Goal: Find specific page/section: Find specific page/section

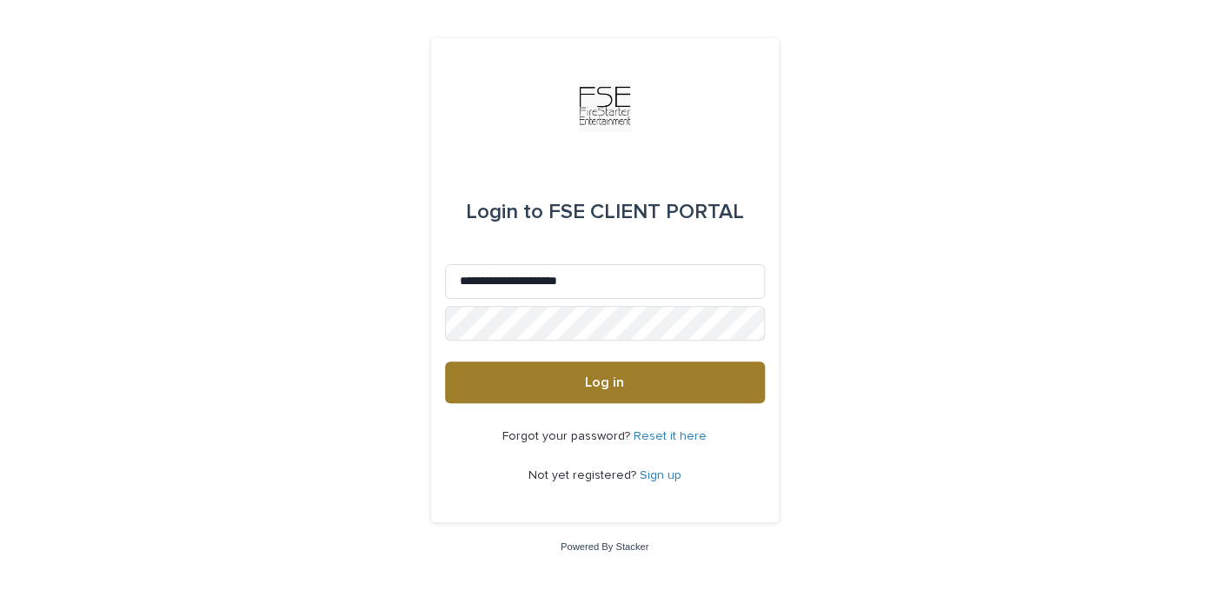
click at [594, 386] on span "Log in" at bounding box center [604, 383] width 39 height 14
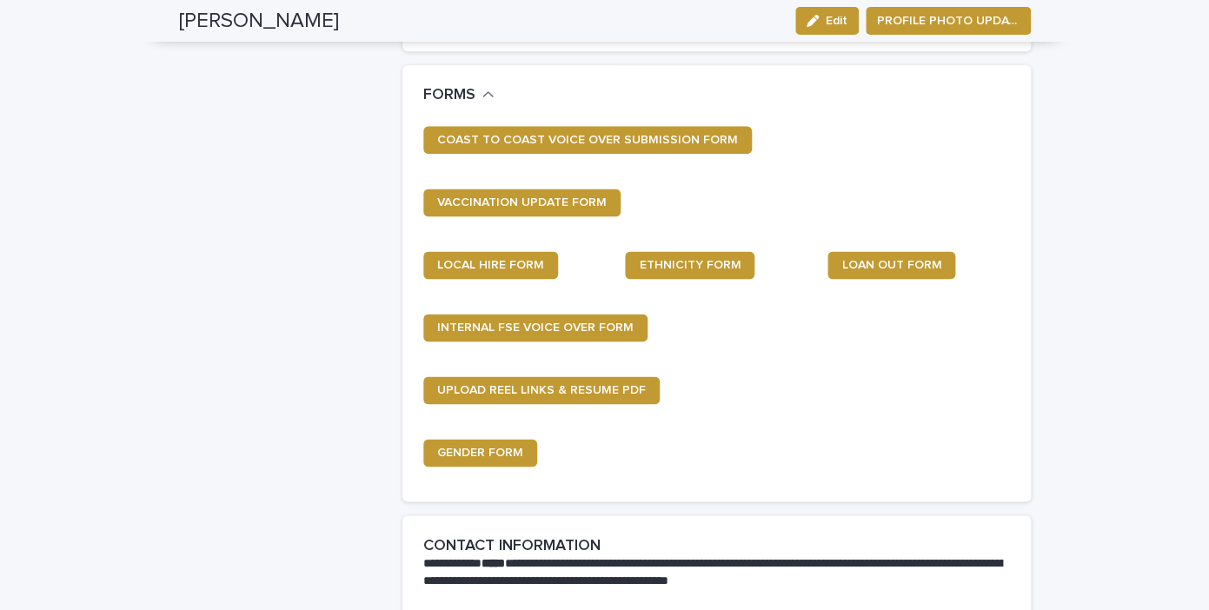
scroll to position [744, 0]
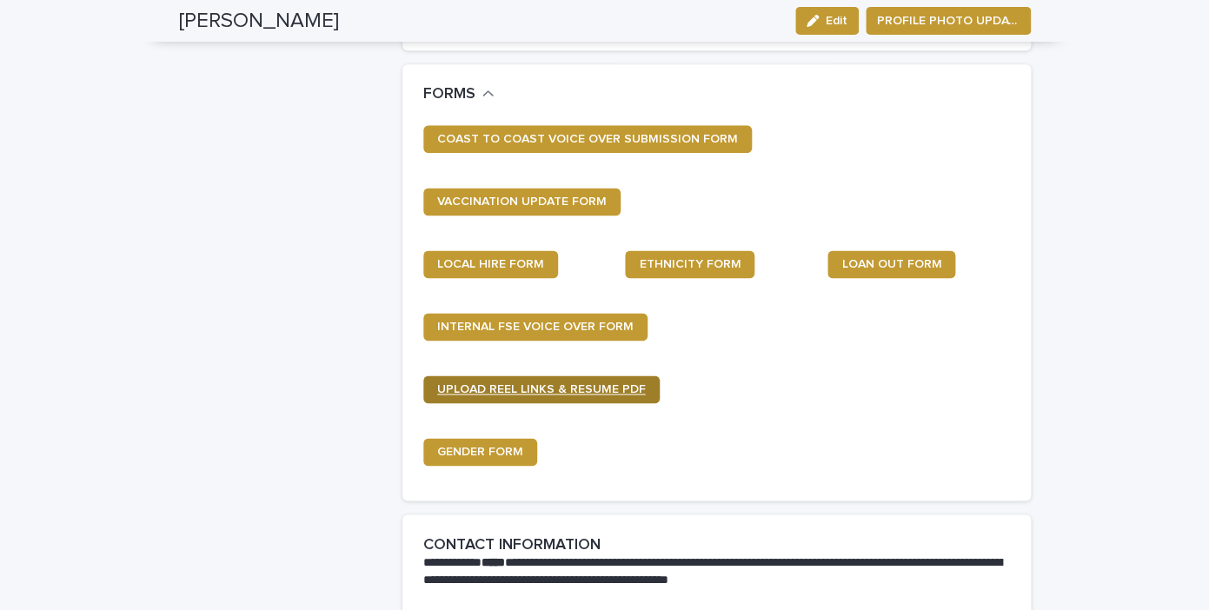
click at [542, 388] on span "UPLOAD REEL LINKS & RESUME PDF" at bounding box center [541, 389] width 209 height 12
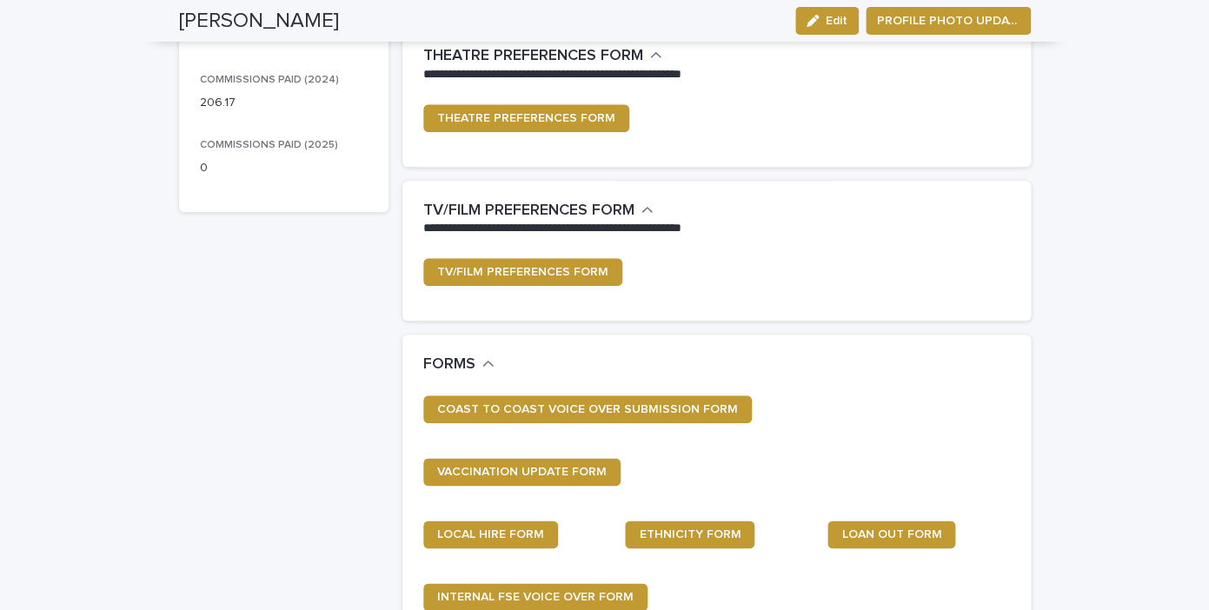
scroll to position [0, 0]
